Goal: Use online tool/utility: Utilize a website feature to perform a specific function

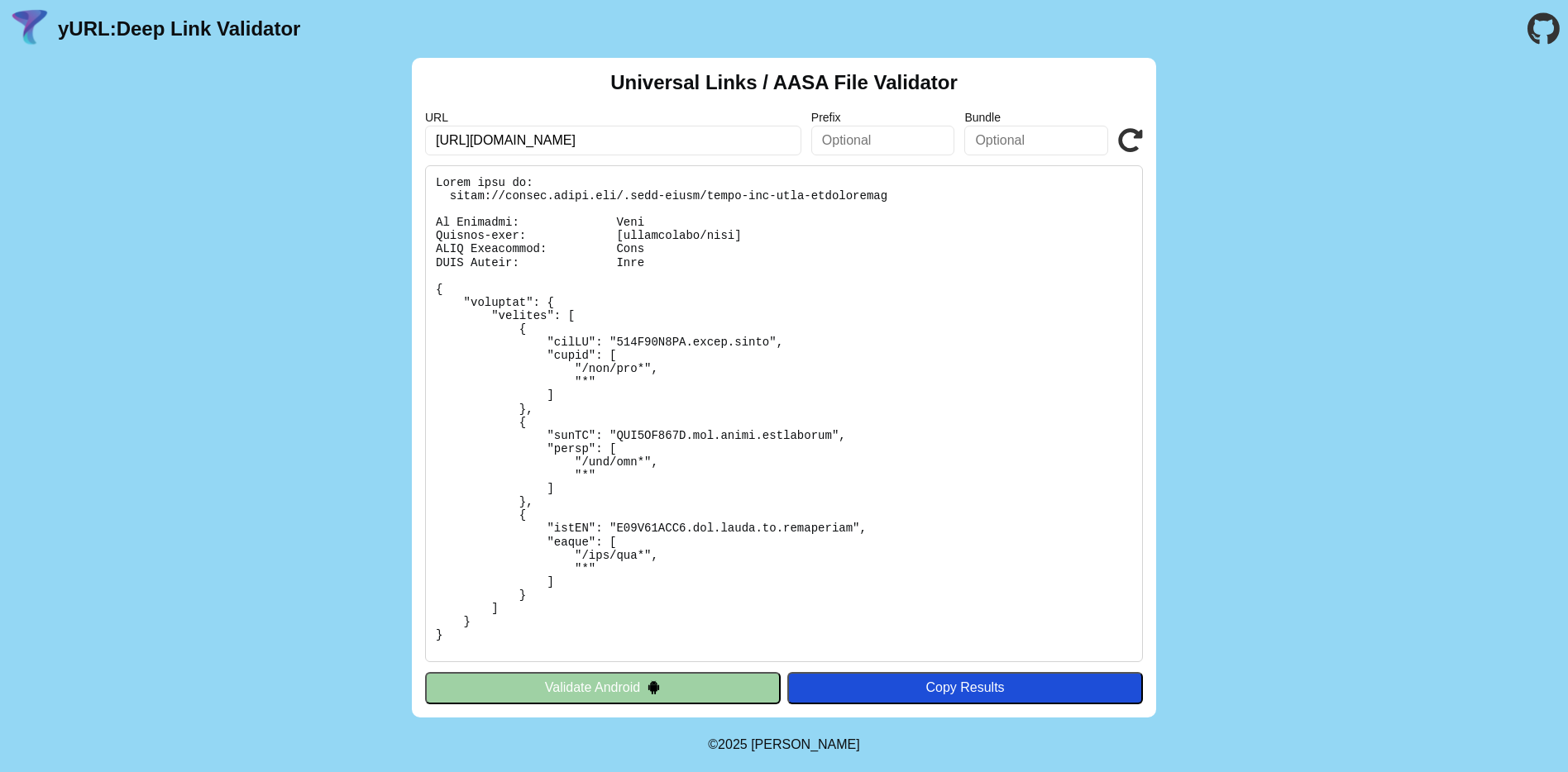
type input "https://emails.macys.com/mi.tipico.de/cc?_ri_=X0Gzc2X%3DAQpglLjHJlTQGzdEsgOW2hT…"
click at [596, 144] on input "https://emails.macys.com/mi.tipico.de/cc?_ri_=X0Gzc2X%3DAQpglLjHJlTQGzdEsgOW2hT…" at bounding box center [614, 140] width 377 height 30
type input "[DOMAIN_NAME]"
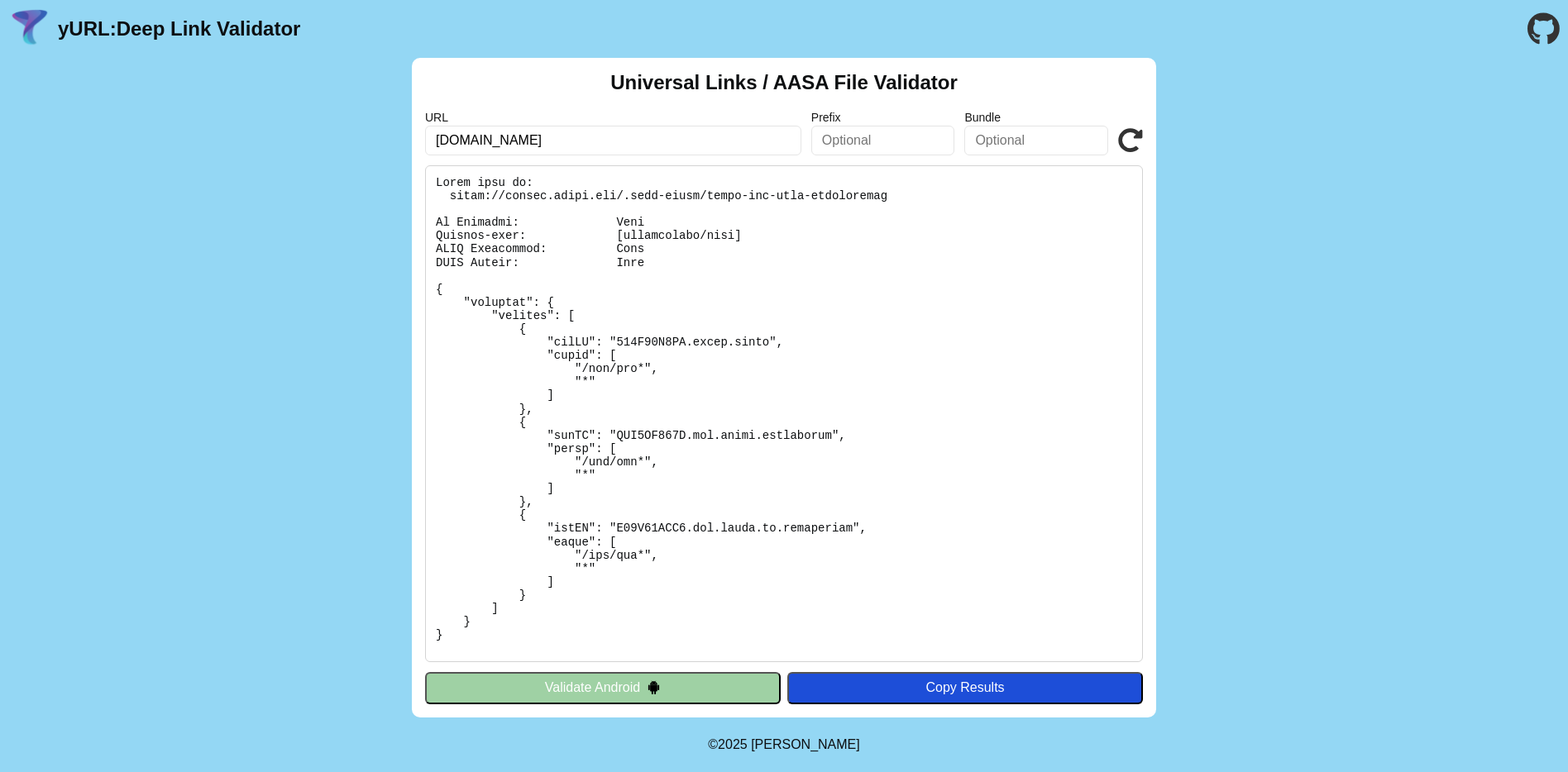
click at [1134, 139] on icon at bounding box center [1130, 140] width 25 height 25
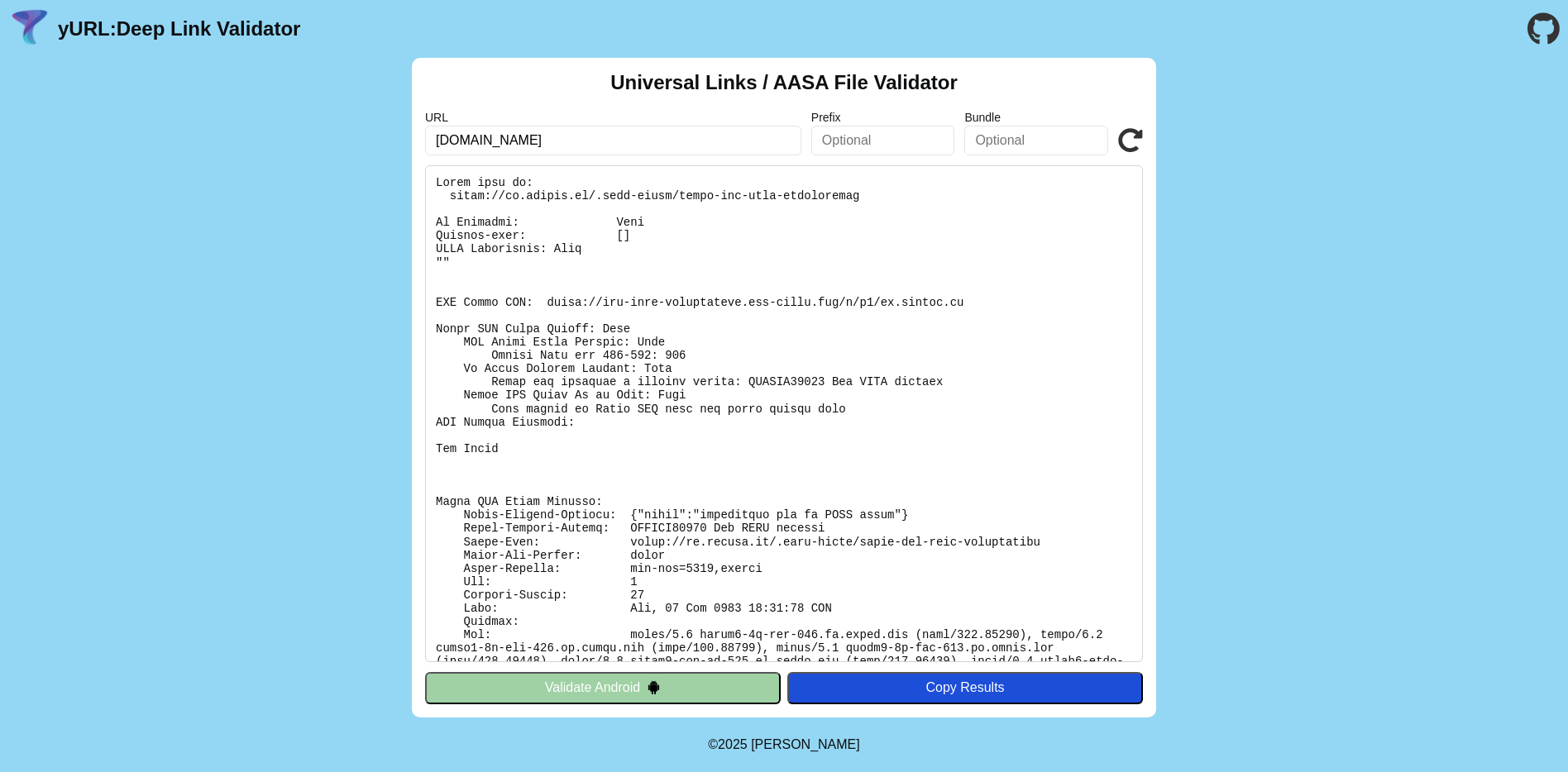
click at [544, 166] on pre at bounding box center [784, 413] width 718 height 497
click at [543, 152] on input "[DOMAIN_NAME]" at bounding box center [614, 140] width 377 height 30
type input "mi.tipico.com"
click button "Validate" at bounding box center [0, 0] width 0 height 0
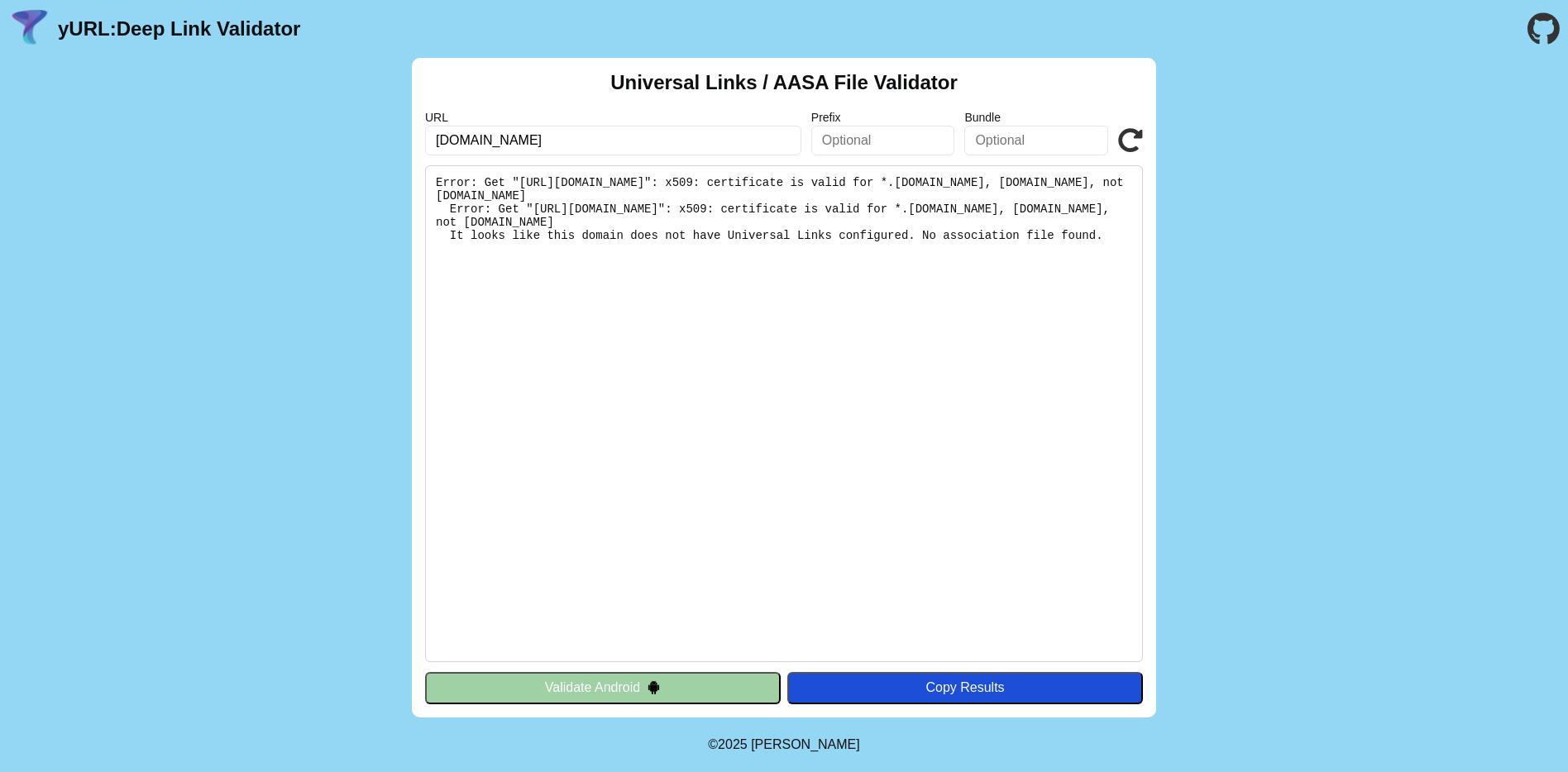
click at [527, 141] on input "mi.tipico.com" at bounding box center [614, 140] width 377 height 30
type input "[DOMAIN_NAME]"
click button "Validate" at bounding box center [0, 0] width 0 height 0
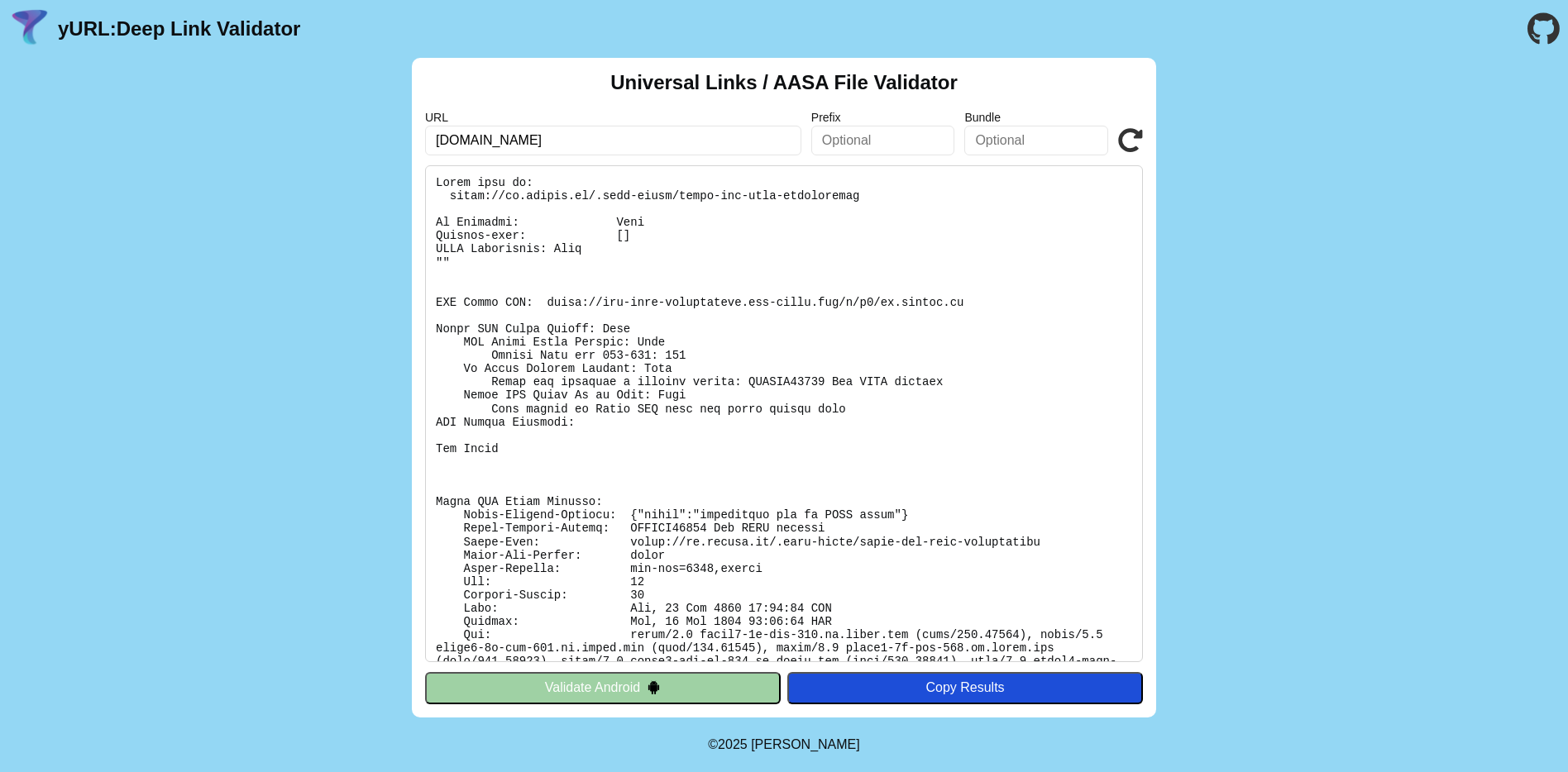
click at [578, 143] on input "[DOMAIN_NAME]" at bounding box center [614, 140] width 377 height 30
click button "Validate" at bounding box center [0, 0] width 0 height 0
